Goal: Information Seeking & Learning: Find specific fact

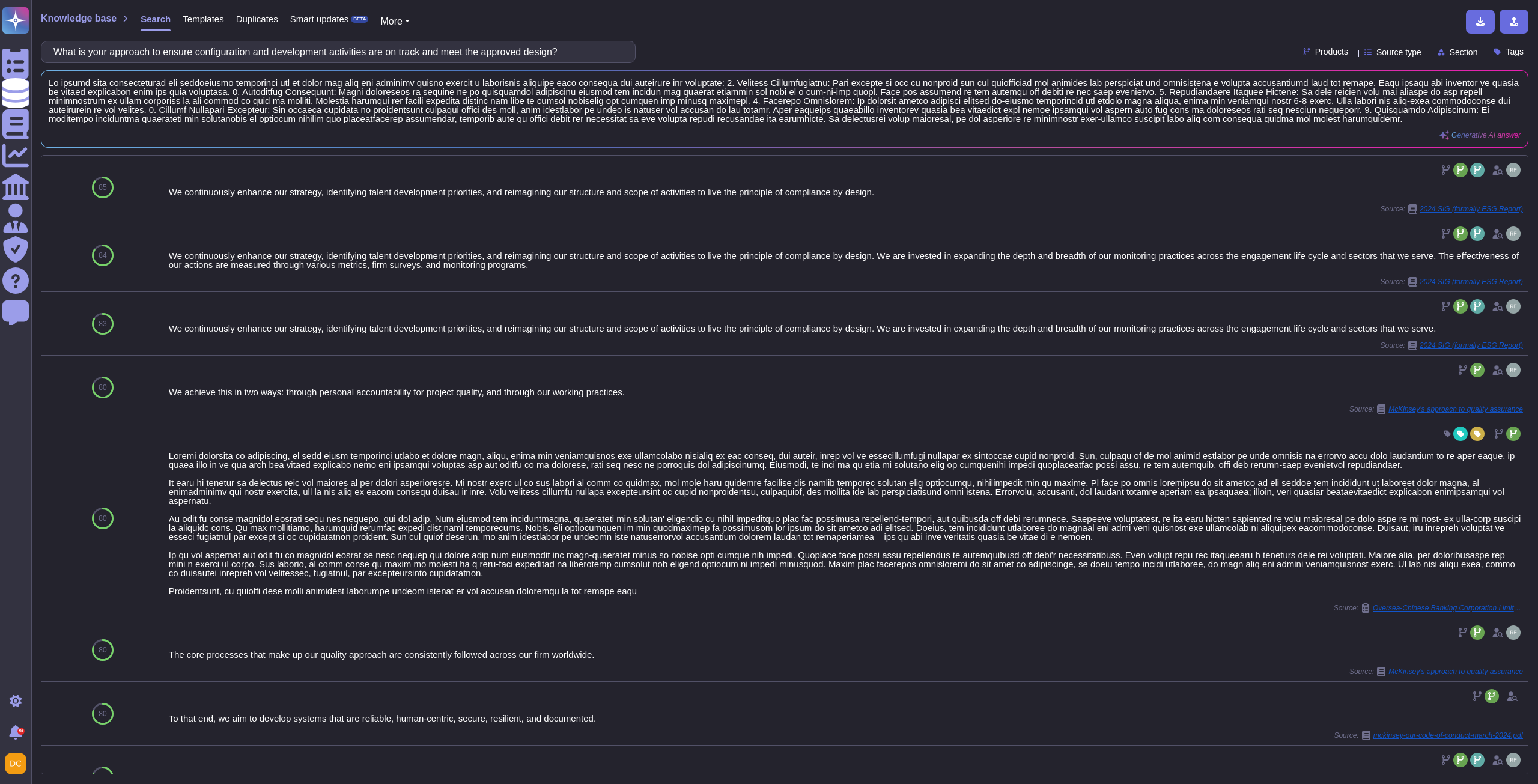
scroll to position [540, 0]
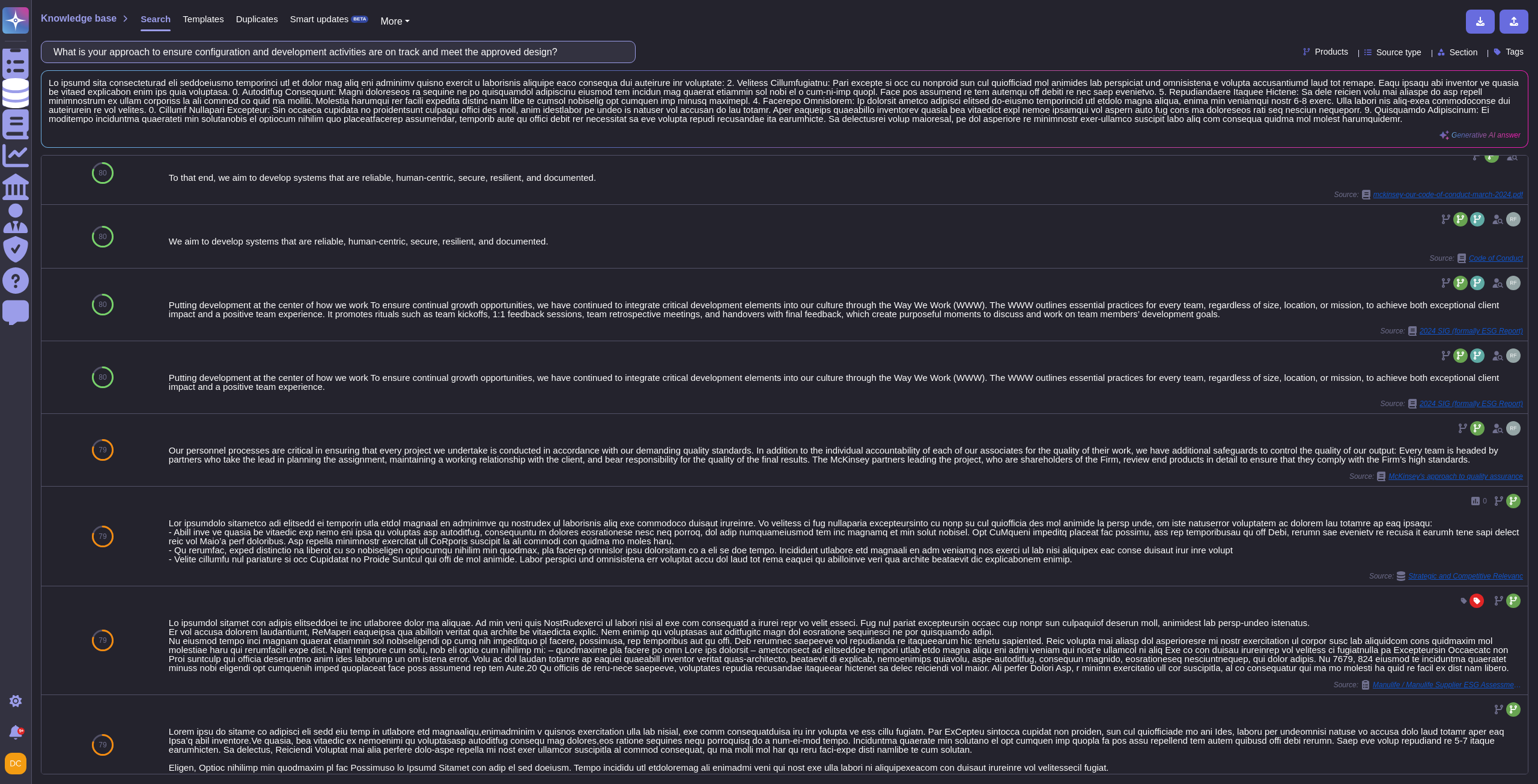
click at [381, 48] on input "What is your approach to ensure configuration and development activities are on…" at bounding box center [336, 52] width 576 height 21
paste input "Please describe the details of your renewable energy target"
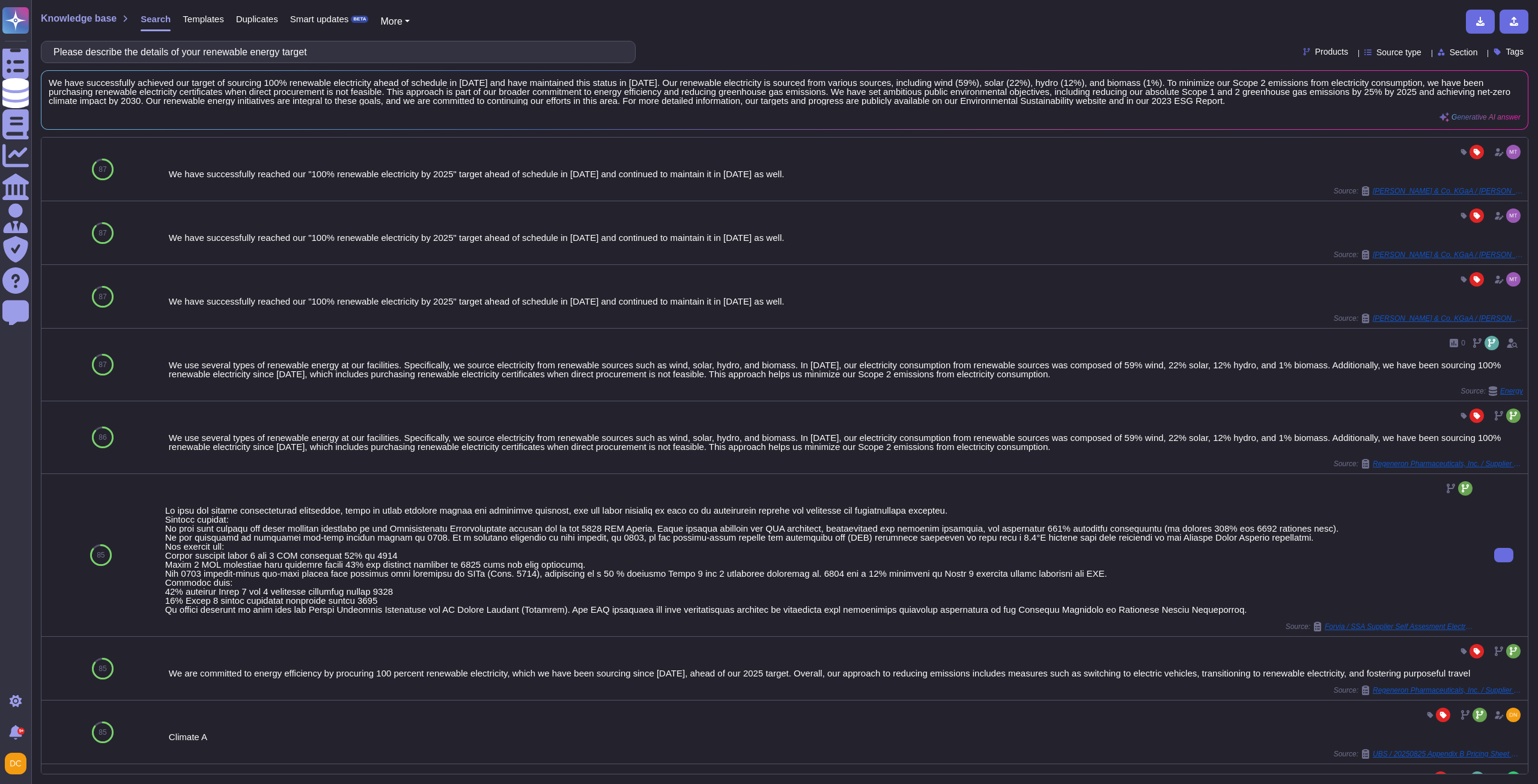
type input "Please describe the details of your renewable energy target"
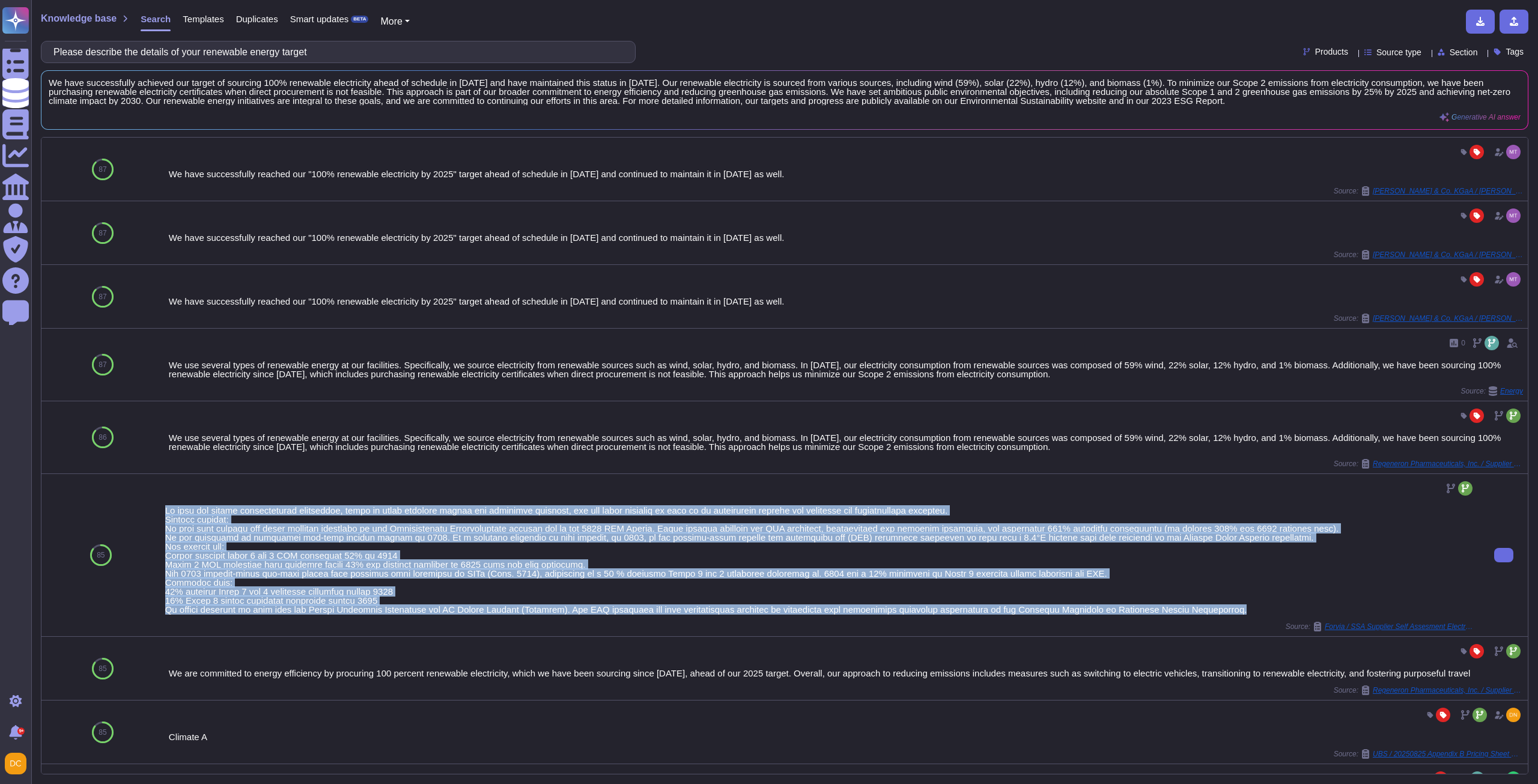
drag, startPoint x: 164, startPoint y: 508, endPoint x: 1203, endPoint y: 613, distance: 1044.3
click at [1203, 613] on div at bounding box center [820, 559] width 1309 height 108
copy div "Lo ipsu dol sitame consecteturad elitseddoe, tempo in utlab etdolore magnaa eni…"
